Goal: Task Accomplishment & Management: Complete application form

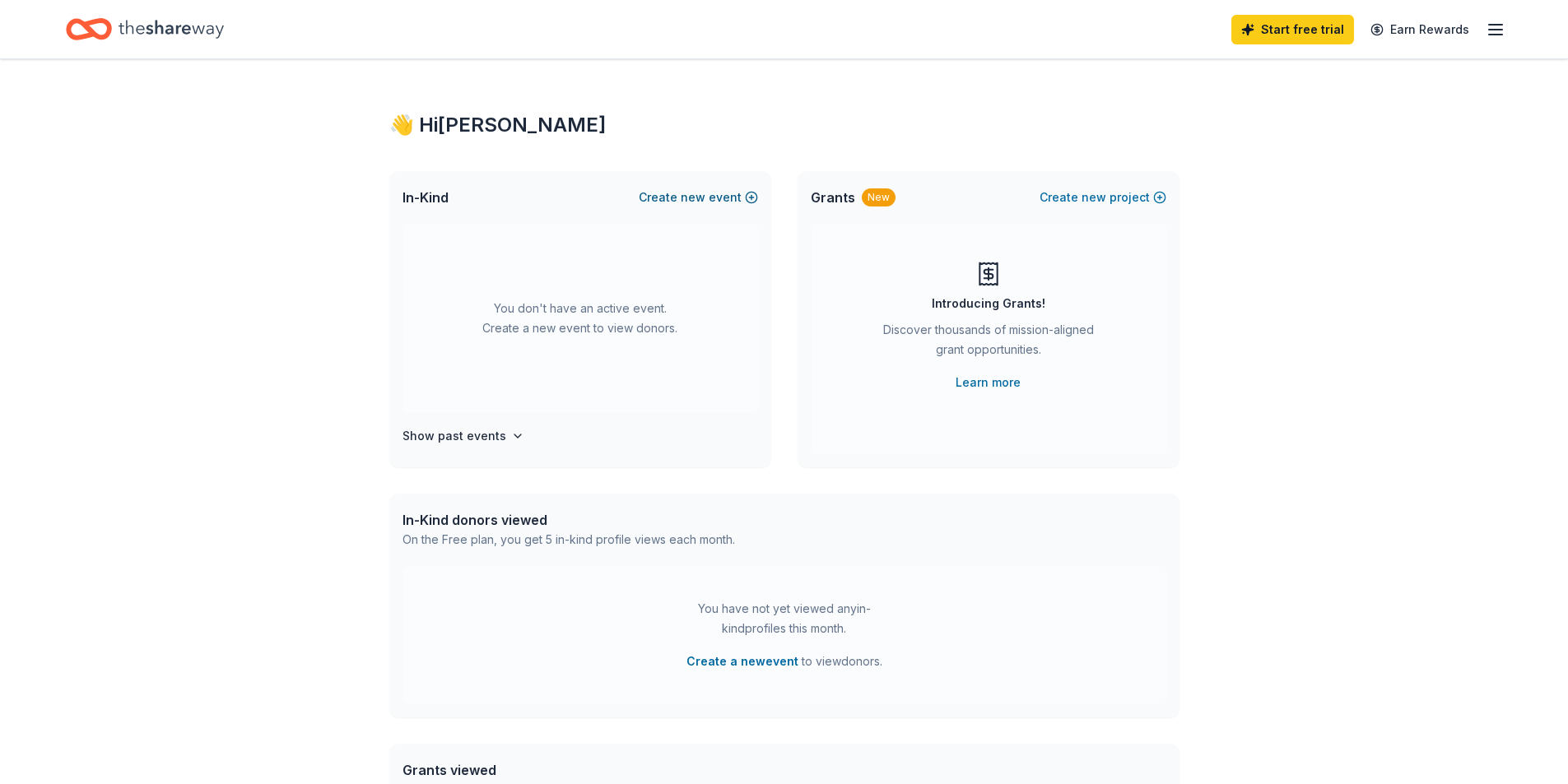
click at [720, 199] on button "Create new event" at bounding box center [698, 198] width 119 height 20
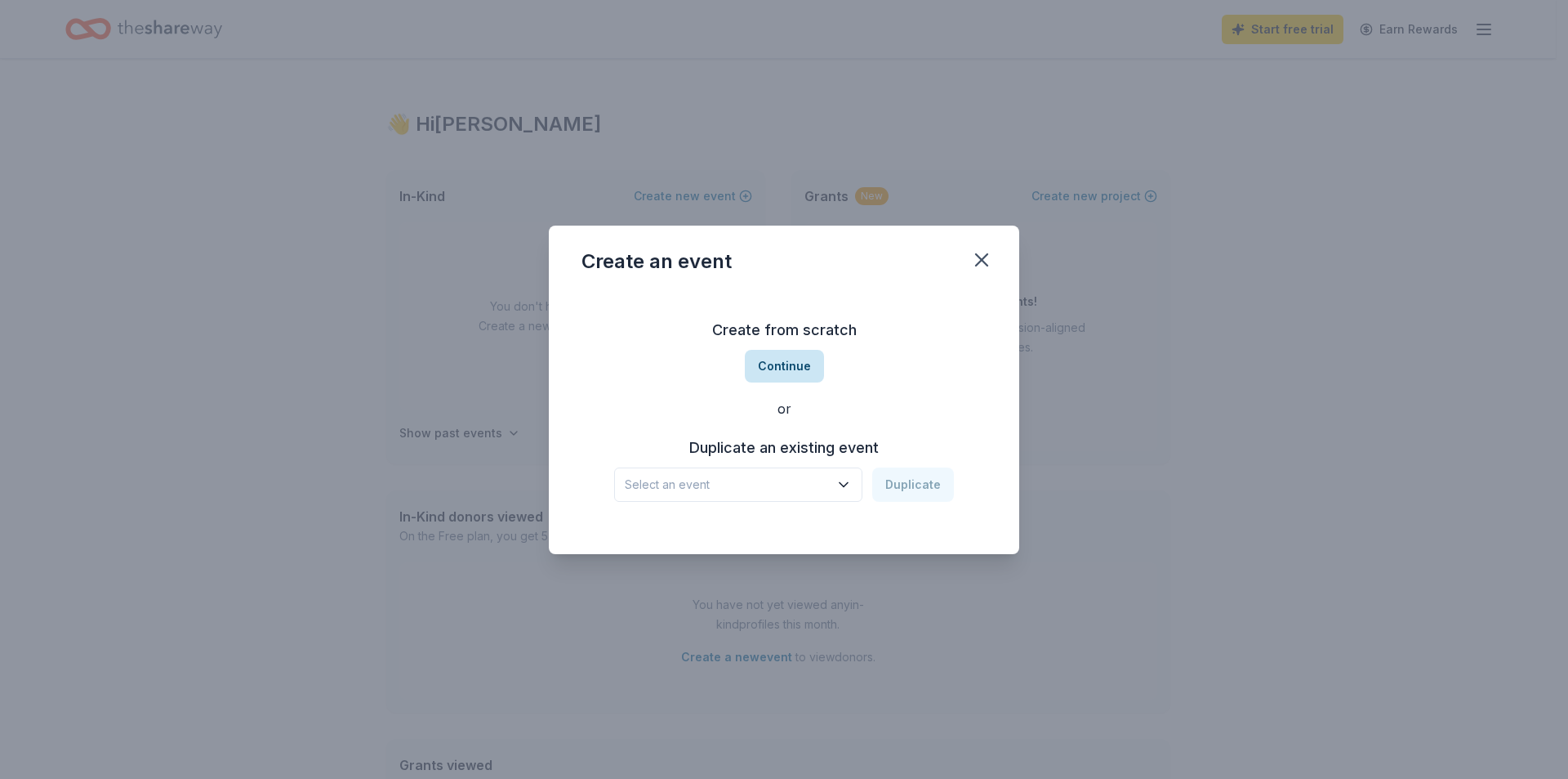
click at [757, 368] on button "Continue" at bounding box center [785, 366] width 80 height 33
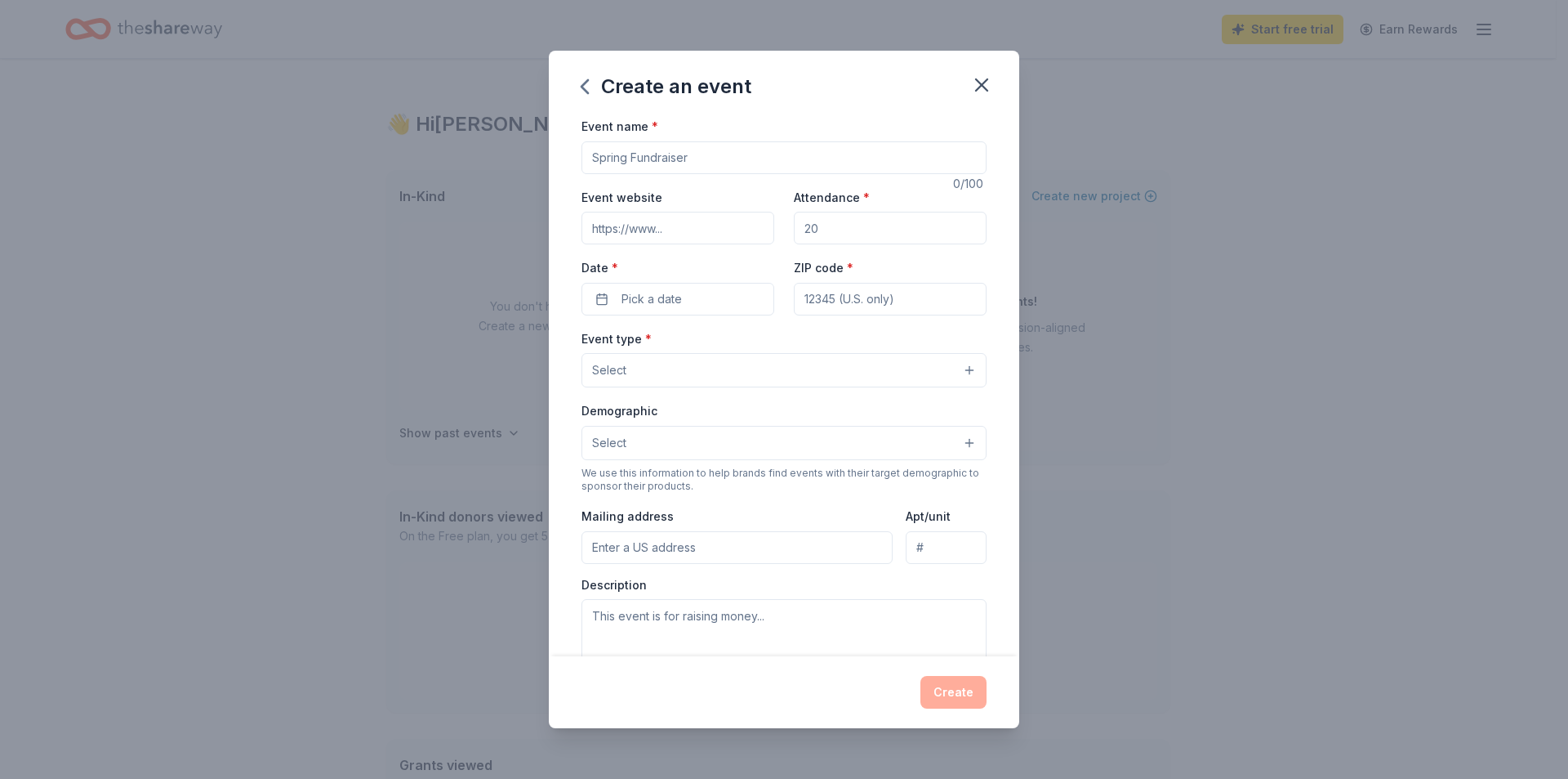
click at [718, 168] on input "Event name *" at bounding box center [784, 158] width 406 height 33
type input "Run for the Rescues"
click at [910, 230] on input "Attendance *" at bounding box center [890, 228] width 193 height 33
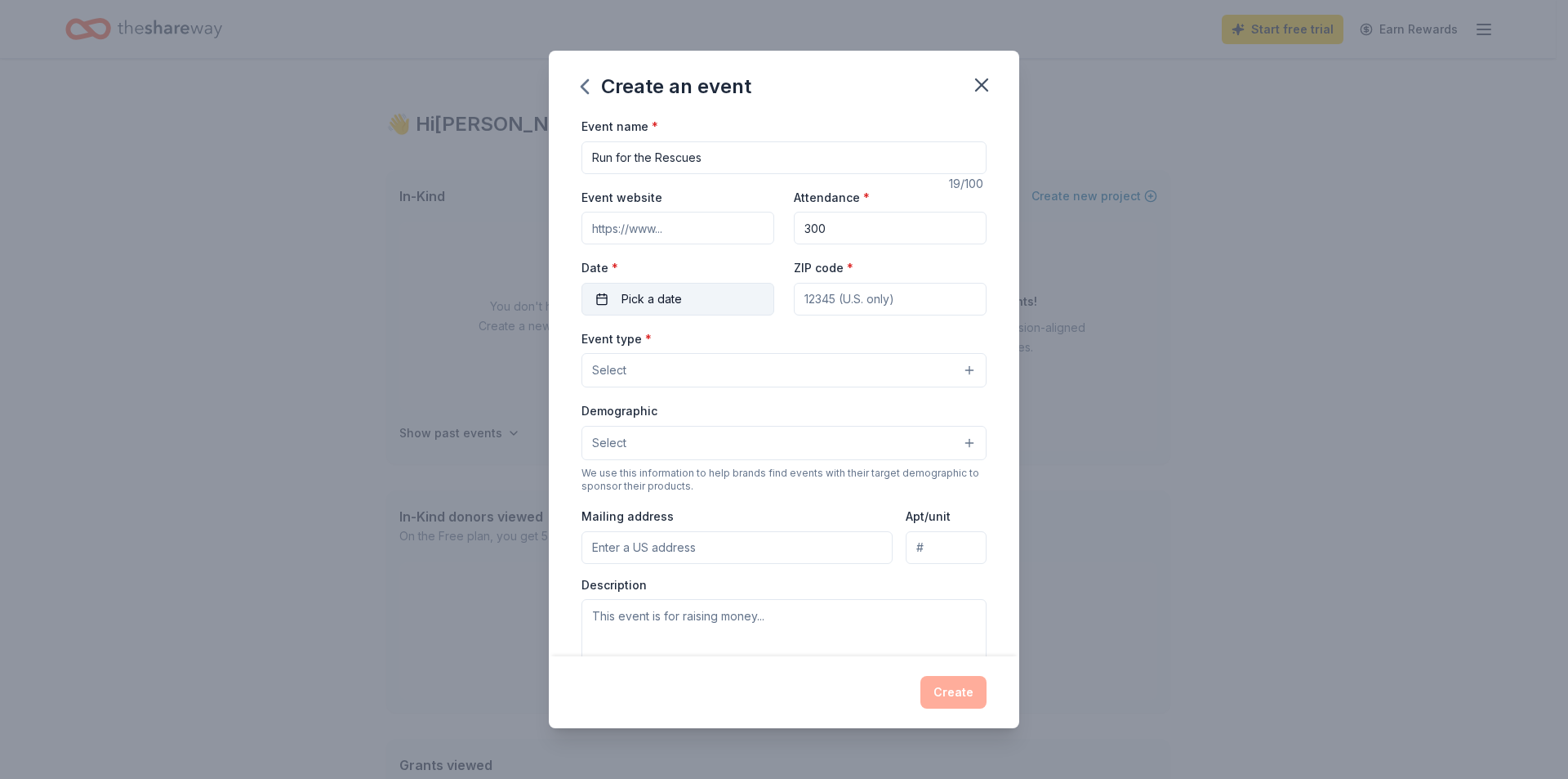
type input "300"
click at [714, 303] on button "Pick a date" at bounding box center [677, 299] width 193 height 33
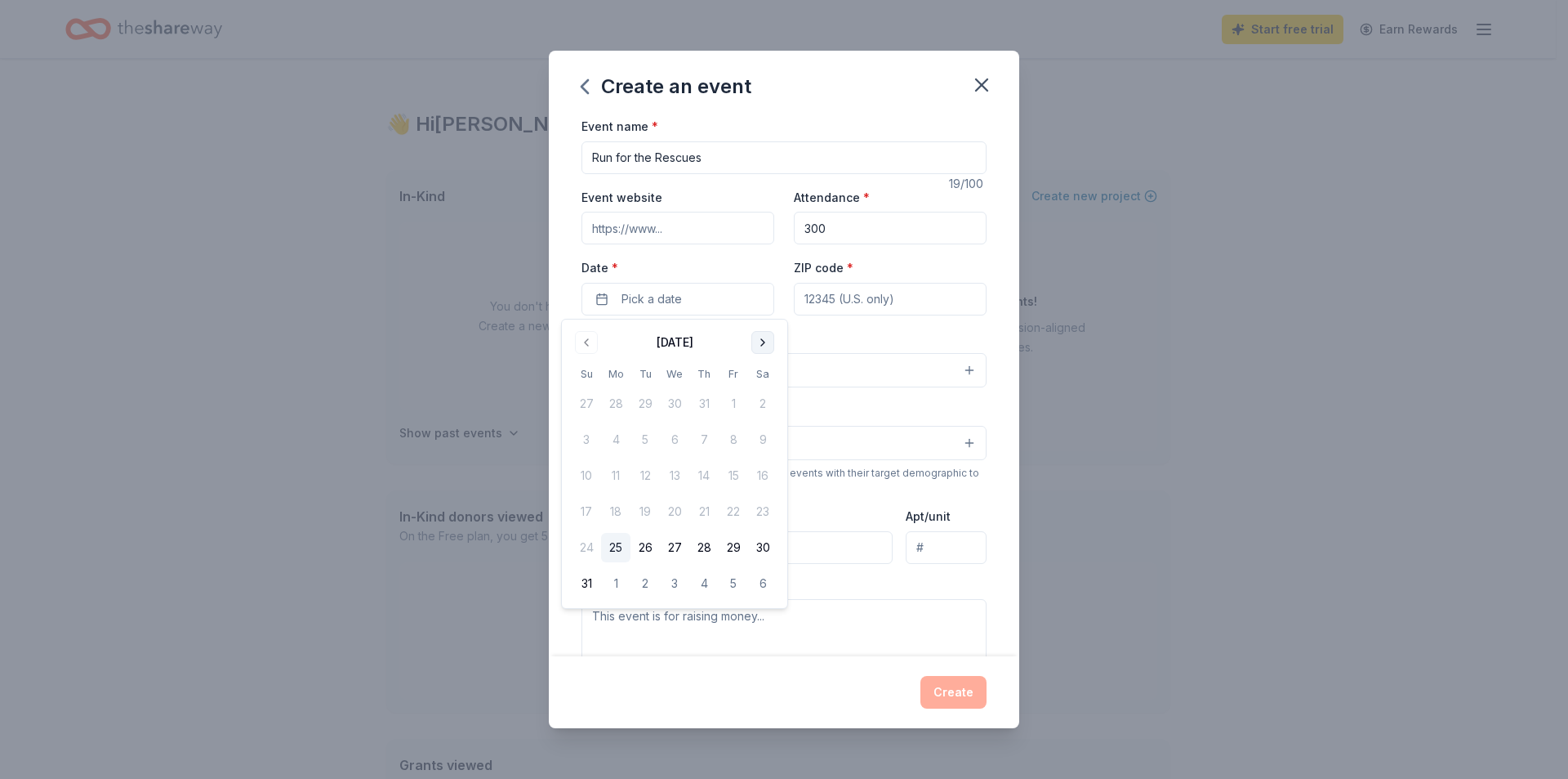
click at [769, 349] on button "Go to next month" at bounding box center [762, 341] width 23 height 23
click at [575, 522] on button "19" at bounding box center [587, 512] width 29 height 29
click at [845, 305] on input "ZIP code *" at bounding box center [890, 299] width 193 height 33
type input "1"
